Goal: Task Accomplishment & Management: Manage account settings

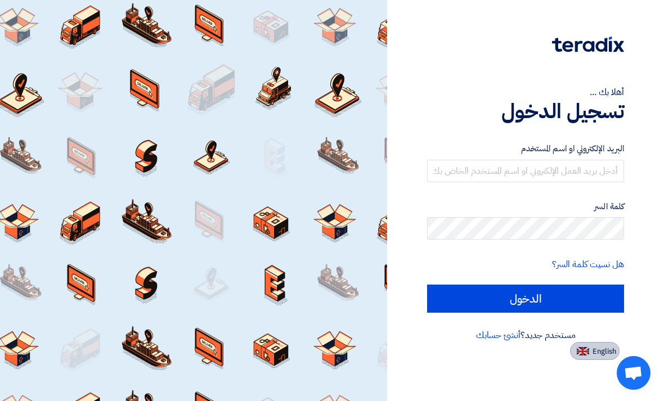
click at [588, 352] on img at bounding box center [583, 351] width 12 height 8
type input "Sign in"
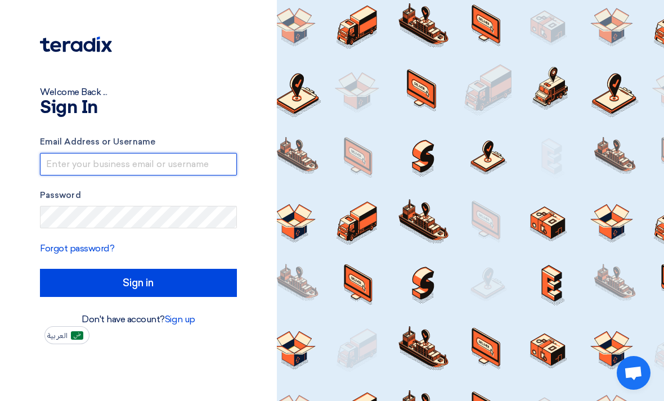
click at [68, 163] on input "text" at bounding box center [138, 164] width 197 height 23
type input "S"
type input "[EMAIL_ADDRESS][DOMAIN_NAME]"
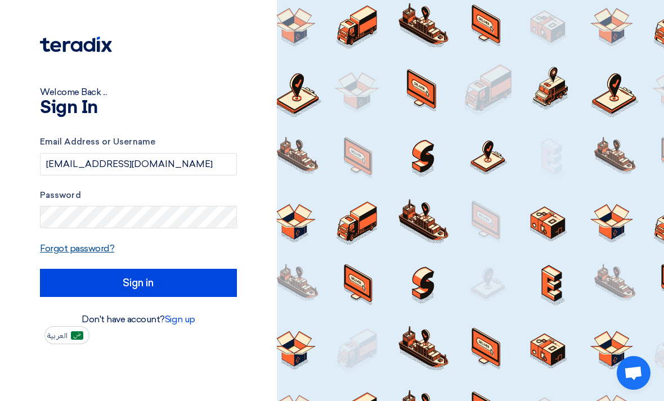
click at [62, 246] on link "Forgot password?" at bounding box center [77, 248] width 74 height 11
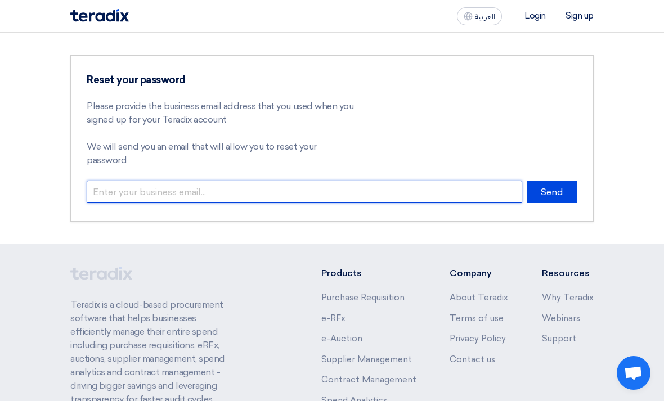
click at [125, 181] on input "email" at bounding box center [305, 192] width 436 height 23
type input "S"
click at [395, 181] on input "[EMAIL_ADDRESS][DOMAIN_NAME]" at bounding box center [305, 192] width 436 height 23
type input "[EMAIL_ADDRESS][DOMAIN_NAME]"
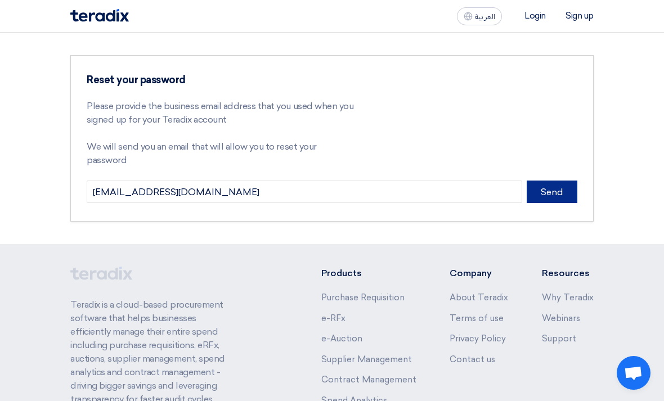
click at [547, 182] on button "Send" at bounding box center [552, 192] width 51 height 23
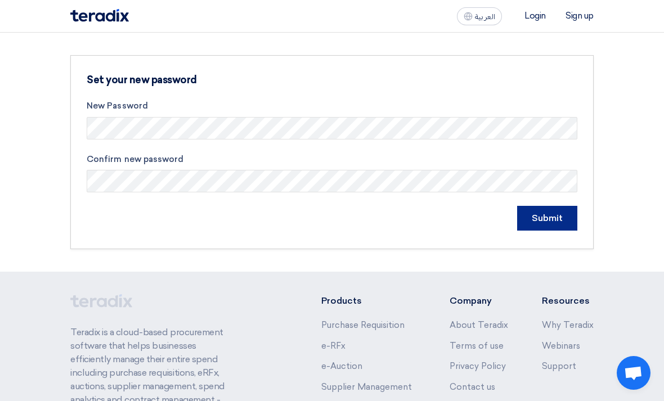
click at [560, 214] on input "Submit" at bounding box center [547, 218] width 60 height 25
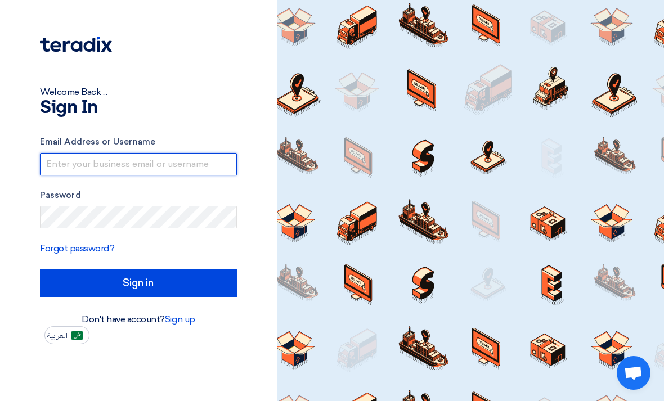
click at [92, 165] on input "text" at bounding box center [138, 164] width 197 height 23
type input "[EMAIL_ADDRESS][DOMAIN_NAME]"
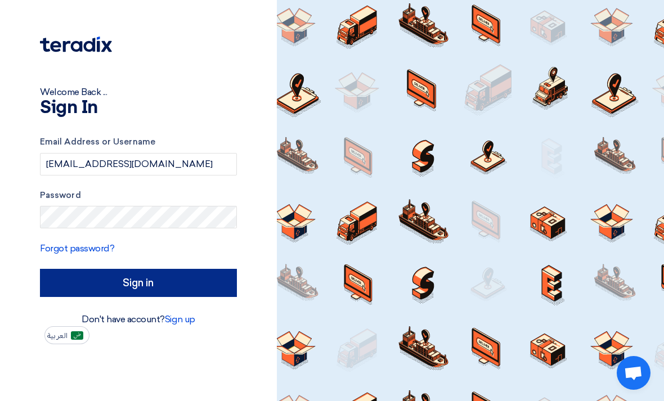
click at [69, 282] on input "Sign in" at bounding box center [138, 283] width 197 height 28
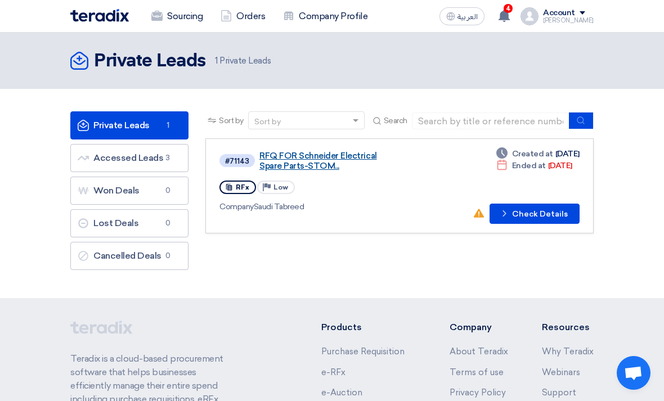
click at [295, 167] on link "RFQ FOR Schneider Electrical Spare Parts-STOM..." at bounding box center [326, 161] width 135 height 20
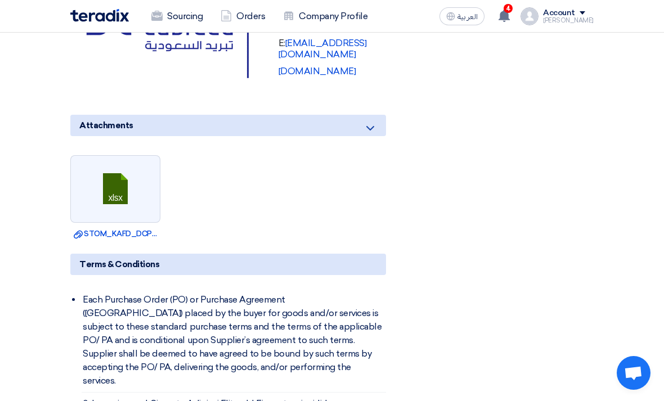
scroll to position [955, 0]
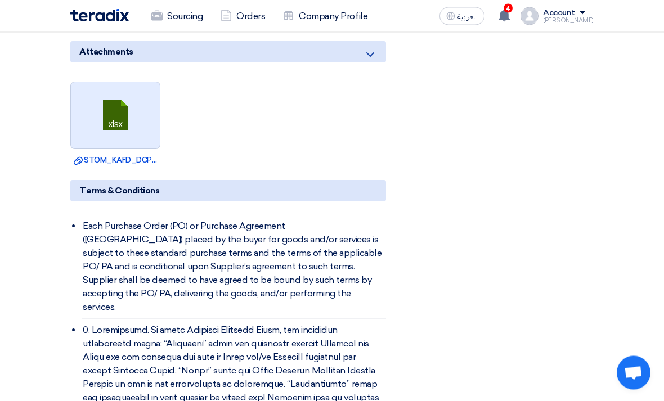
click at [105, 122] on link at bounding box center [116, 117] width 90 height 68
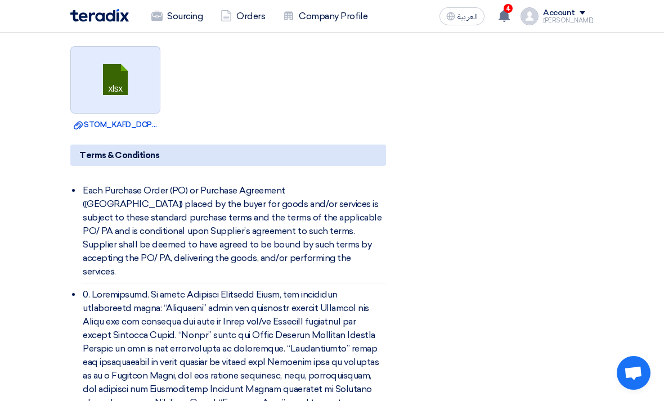
scroll to position [991, 0]
